Goal: Information Seeking & Learning: Learn about a topic

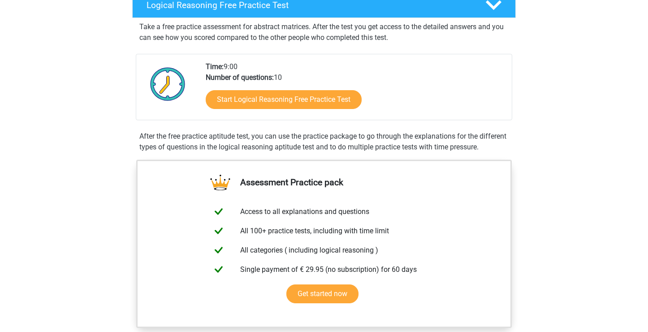
scroll to position [156, 0]
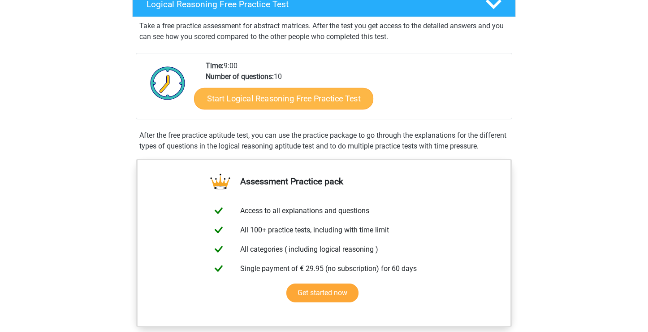
click at [306, 100] on link "Start Logical Reasoning Free Practice Test" at bounding box center [283, 98] width 179 height 22
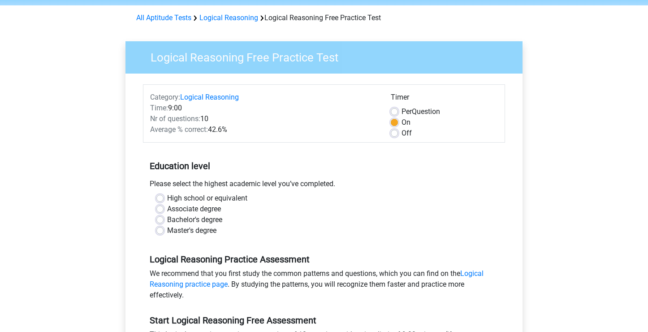
scroll to position [65, 0]
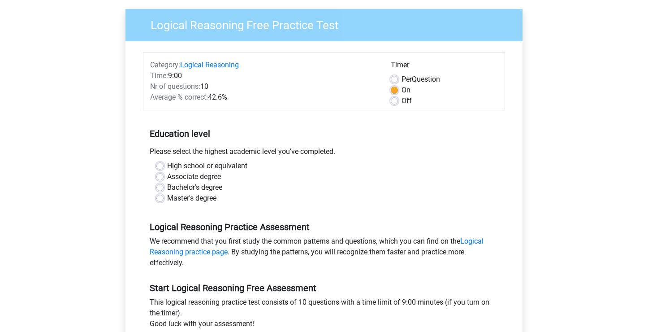
click at [223, 167] on label "High school or equivalent" at bounding box center [207, 165] width 80 height 11
click at [164, 167] on input "High school or equivalent" at bounding box center [159, 164] width 7 height 9
radio input "true"
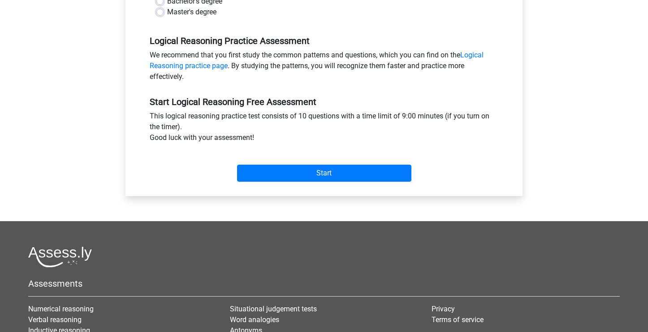
scroll to position [251, 0]
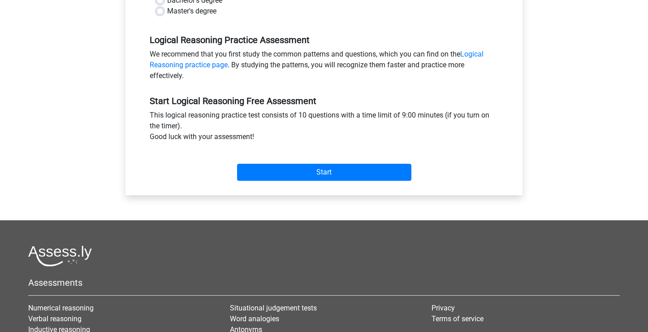
click at [269, 186] on div "Category: Logical Reasoning Time: 9:00 Nr of questions: 10 Average % correct: 4…" at bounding box center [324, 24] width 384 height 341
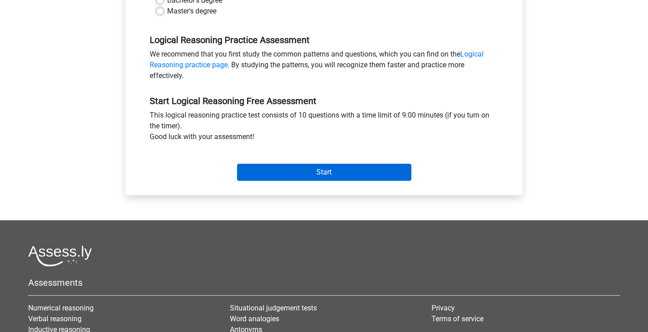
click at [267, 173] on input "Start" at bounding box center [324, 172] width 174 height 17
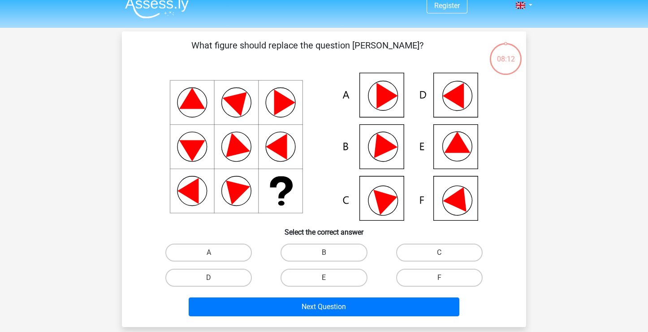
scroll to position [11, 0]
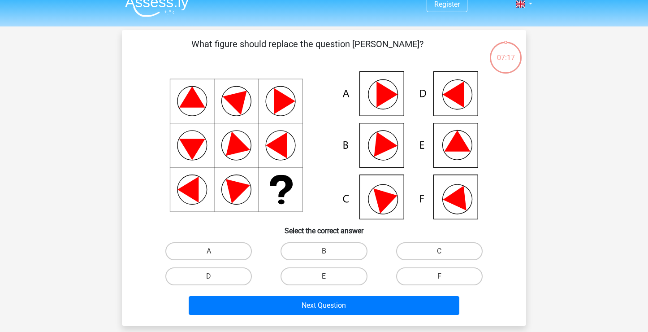
click at [341, 275] on label "E" at bounding box center [323, 276] width 86 height 18
click at [330, 276] on input "E" at bounding box center [327, 279] width 6 height 6
radio input "true"
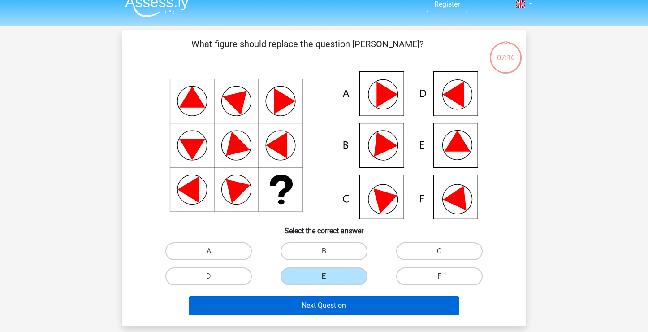
click at [332, 310] on button "Next Question" at bounding box center [324, 305] width 271 height 19
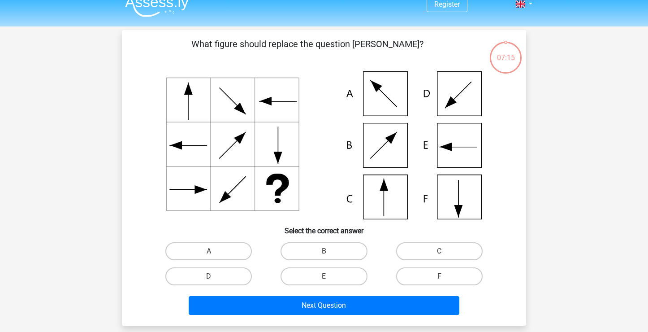
scroll to position [41, 0]
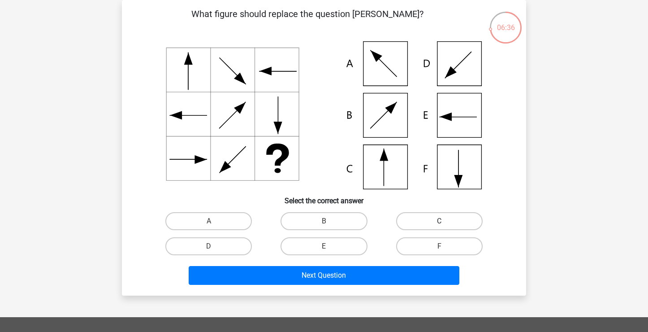
click at [459, 216] on label "C" at bounding box center [439, 221] width 86 height 18
click at [445, 221] on input "C" at bounding box center [442, 224] width 6 height 6
radio input "true"
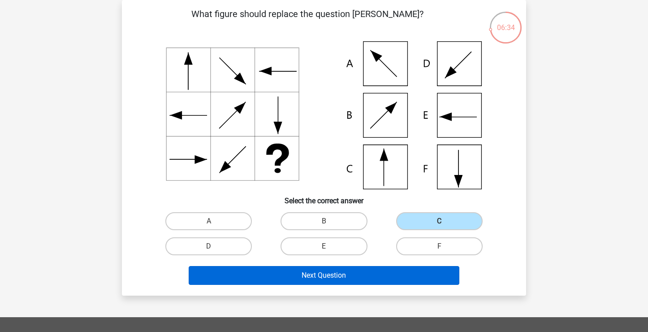
click at [374, 272] on button "Next Question" at bounding box center [324, 275] width 271 height 19
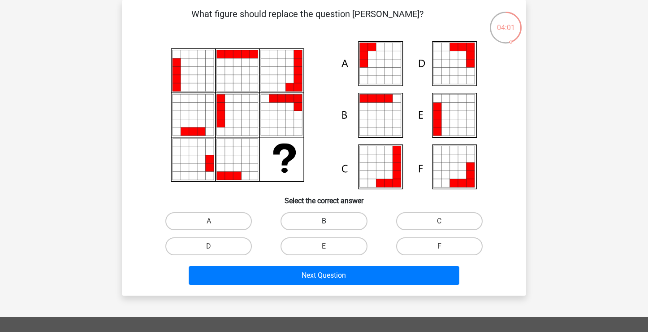
click at [333, 221] on label "B" at bounding box center [323, 221] width 86 height 18
click at [330, 221] on input "B" at bounding box center [327, 224] width 6 height 6
radio input "true"
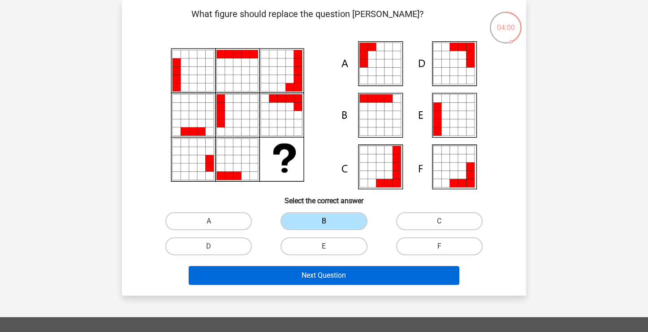
click at [322, 275] on button "Next Question" at bounding box center [324, 275] width 271 height 19
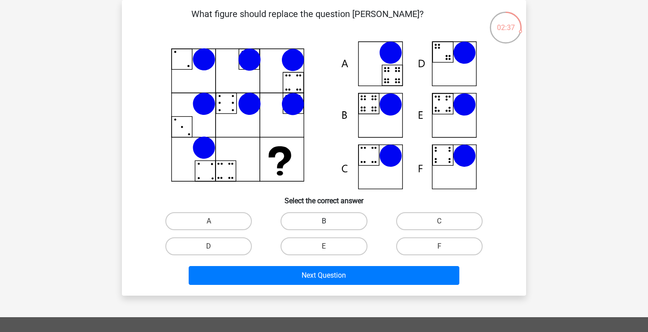
click at [319, 226] on label "B" at bounding box center [323, 221] width 86 height 18
click at [324, 226] on input "B" at bounding box center [327, 224] width 6 height 6
radio input "true"
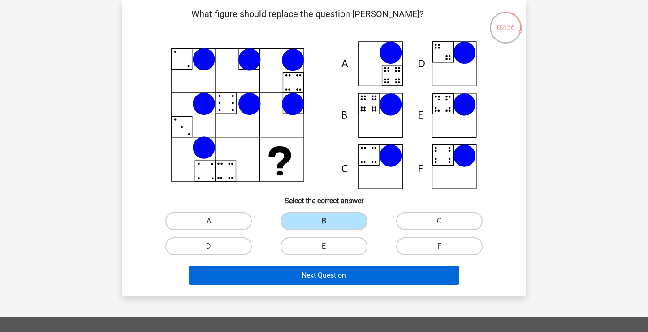
click at [312, 270] on button "Next Question" at bounding box center [324, 275] width 271 height 19
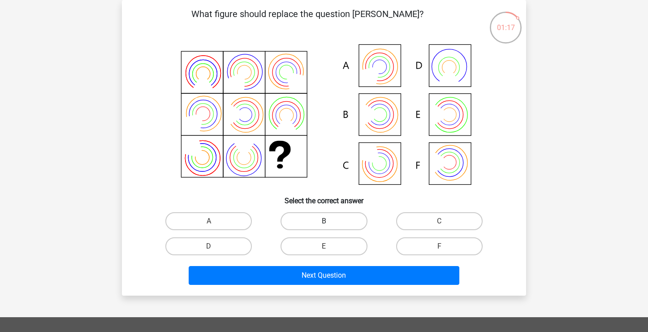
click at [335, 220] on label "B" at bounding box center [323, 221] width 86 height 18
click at [330, 221] on input "B" at bounding box center [327, 224] width 6 height 6
radio input "true"
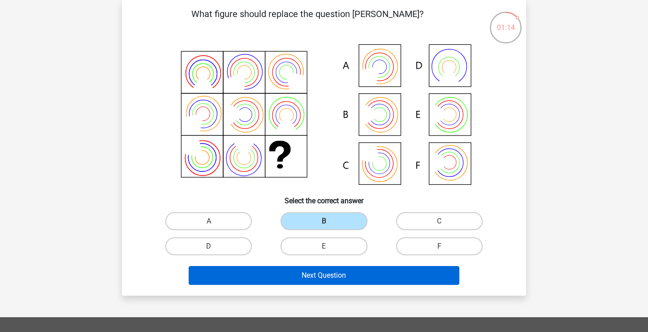
click at [330, 272] on button "Next Question" at bounding box center [324, 275] width 271 height 19
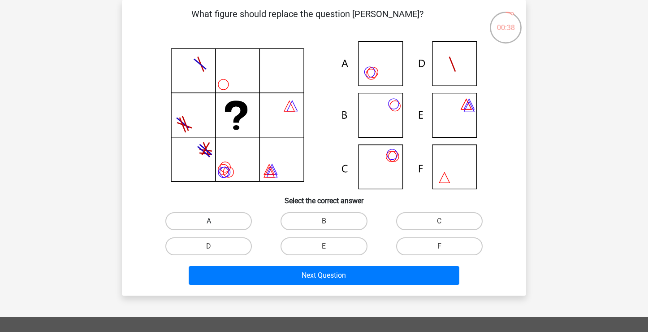
click at [236, 219] on label "A" at bounding box center [208, 221] width 86 height 18
click at [215, 221] on input "A" at bounding box center [212, 224] width 6 height 6
radio input "true"
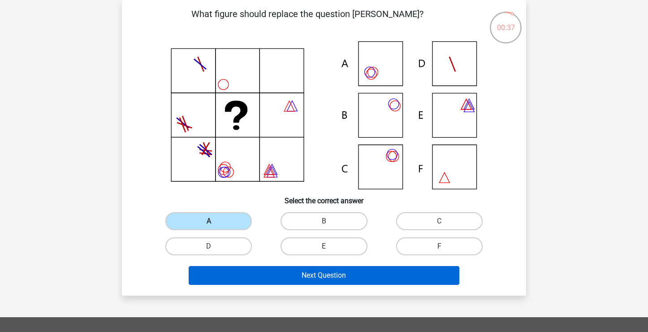
click at [253, 275] on button "Next Question" at bounding box center [324, 275] width 271 height 19
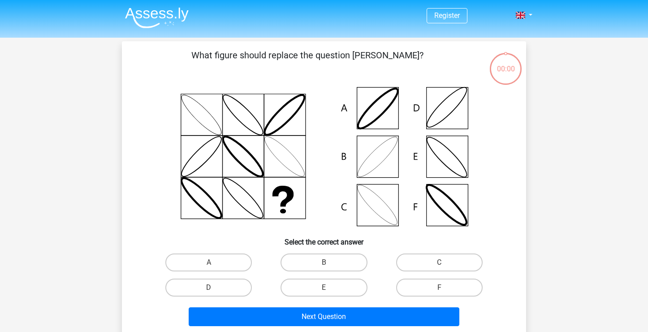
scroll to position [41, 0]
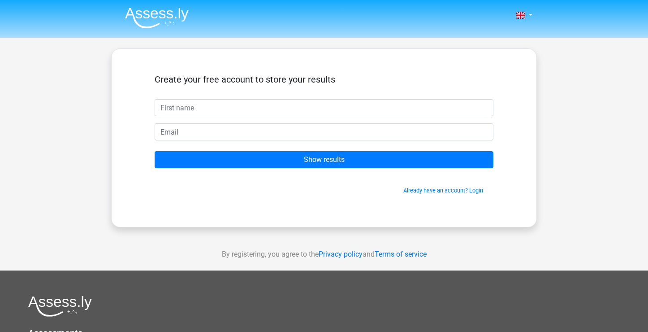
click at [340, 173] on form "Create your free account to store your results Show results Already have an acc…" at bounding box center [324, 134] width 339 height 121
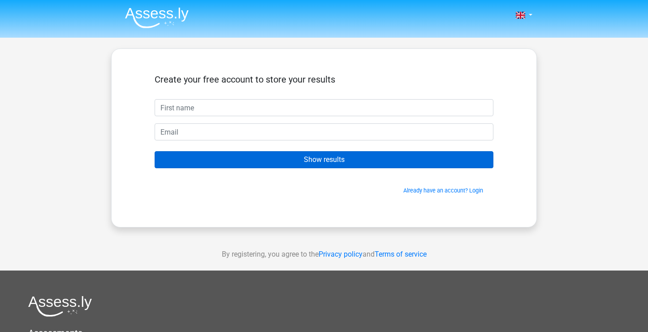
click at [338, 161] on input "Show results" at bounding box center [324, 159] width 339 height 17
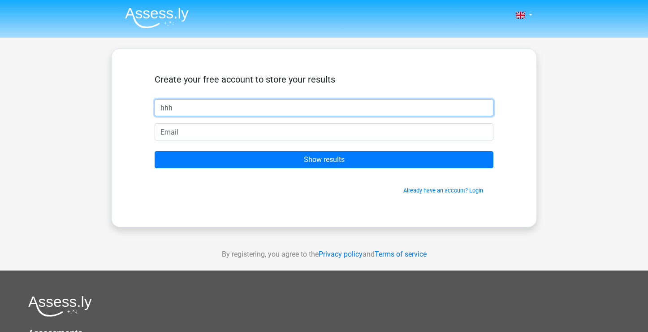
type input "hhh"
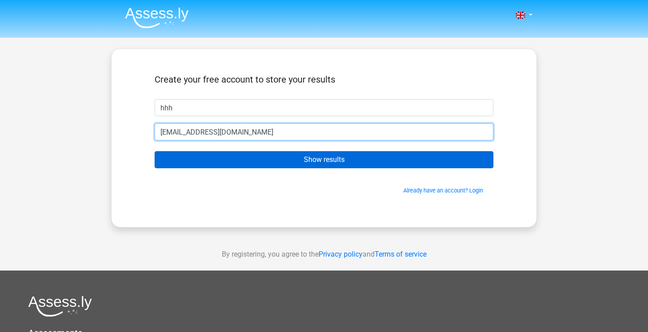
type input "[EMAIL_ADDRESS][DOMAIN_NAME]"
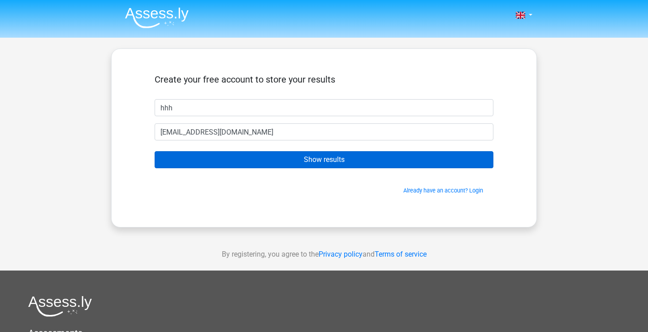
click at [342, 159] on input "Show results" at bounding box center [324, 159] width 339 height 17
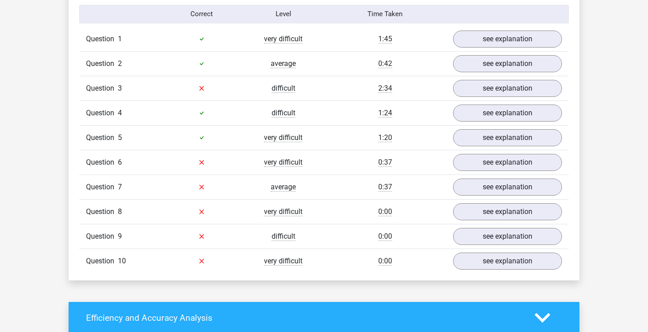
scroll to position [728, 0]
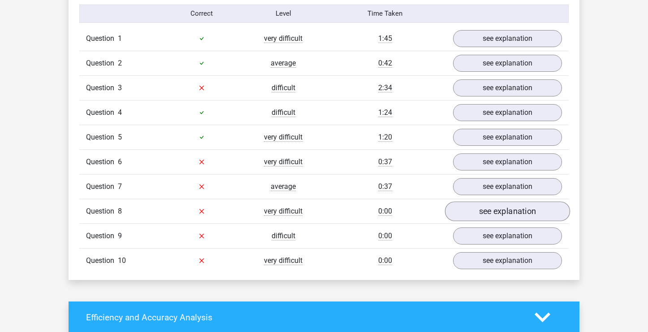
click at [466, 208] on link "see explanation" at bounding box center [507, 211] width 125 height 20
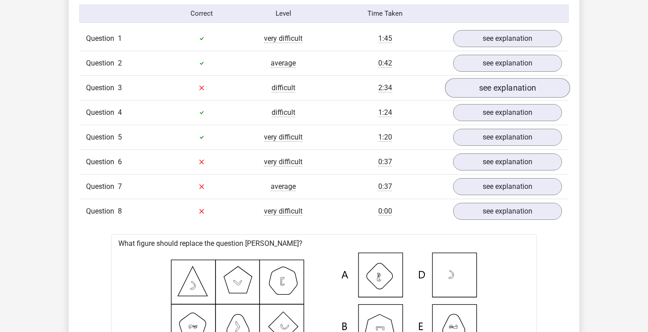
click at [495, 89] on link "see explanation" at bounding box center [507, 88] width 125 height 20
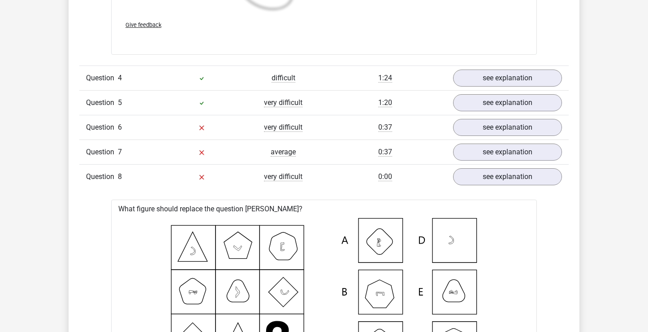
scroll to position [1423, 0]
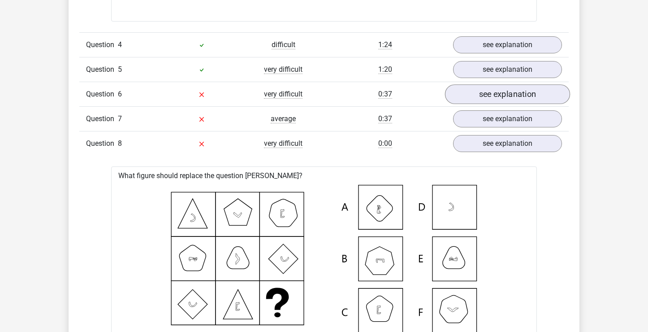
click at [483, 93] on link "see explanation" at bounding box center [507, 94] width 125 height 20
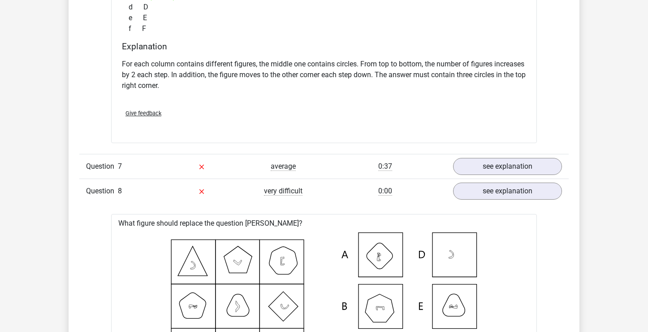
scroll to position [1749, 0]
click at [472, 166] on link "see explanation" at bounding box center [507, 165] width 125 height 20
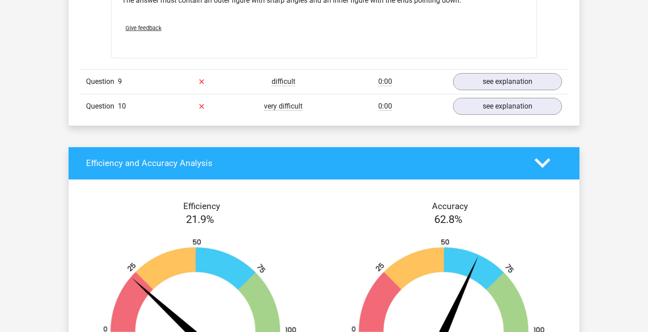
scroll to position [2862, 0]
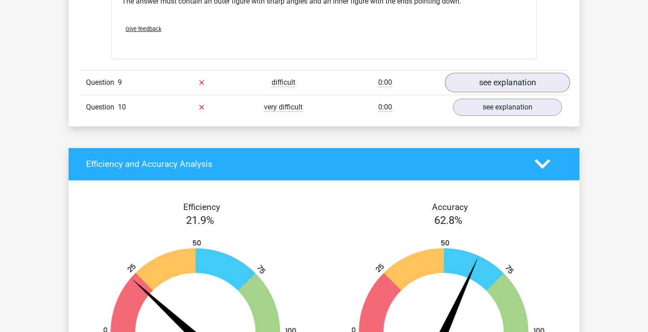
click at [491, 80] on link "see explanation" at bounding box center [507, 83] width 125 height 20
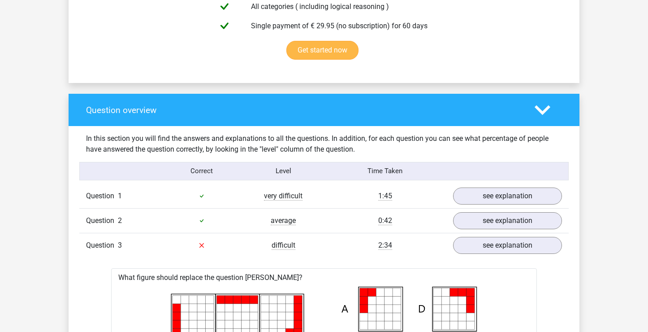
scroll to position [485, 0]
